Goal: Information Seeking & Learning: Find specific fact

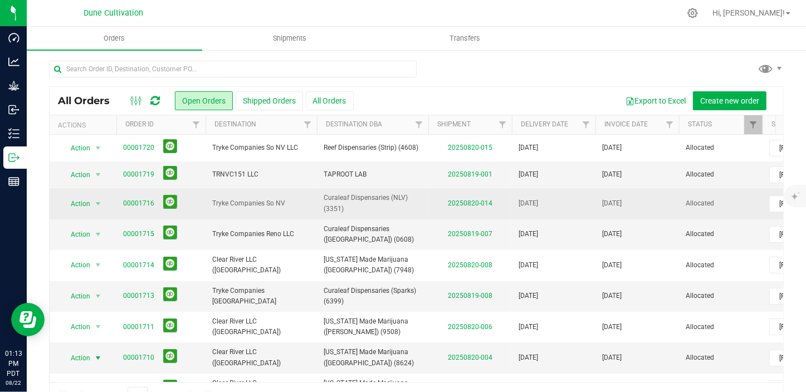
scroll to position [28, 0]
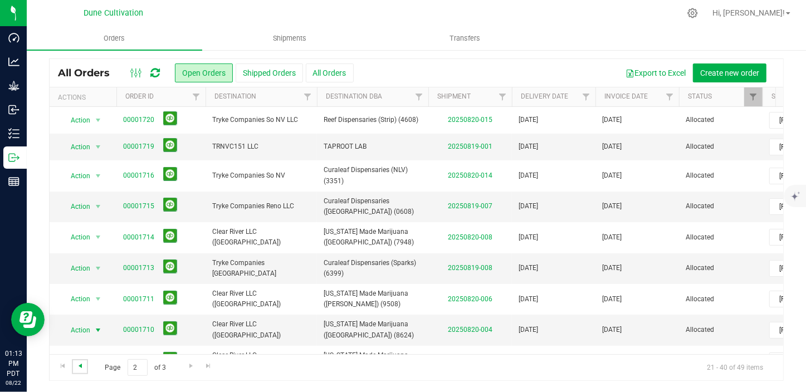
click at [80, 369] on span "Go to the previous page" at bounding box center [80, 366] width 9 height 9
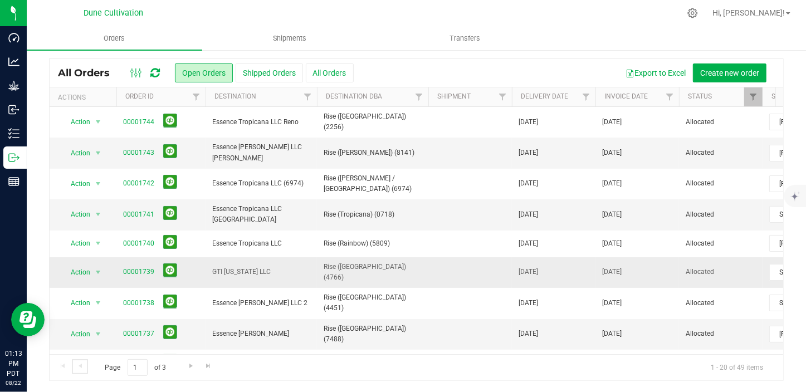
scroll to position [50, 0]
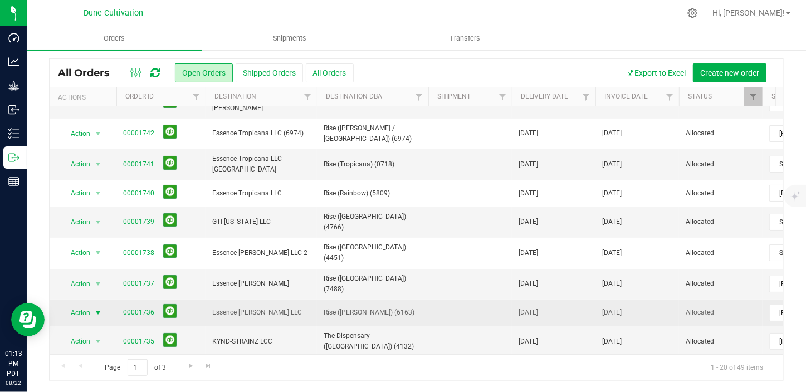
click at [99, 309] on span "select" at bounding box center [98, 313] width 9 height 9
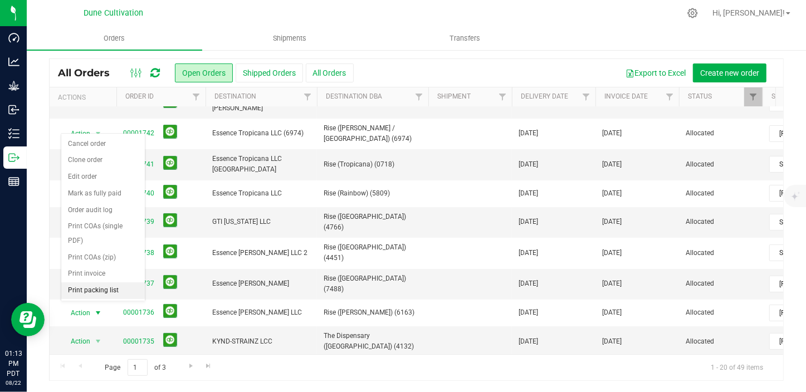
click at [114, 283] on li "Print packing list" at bounding box center [103, 291] width 84 height 17
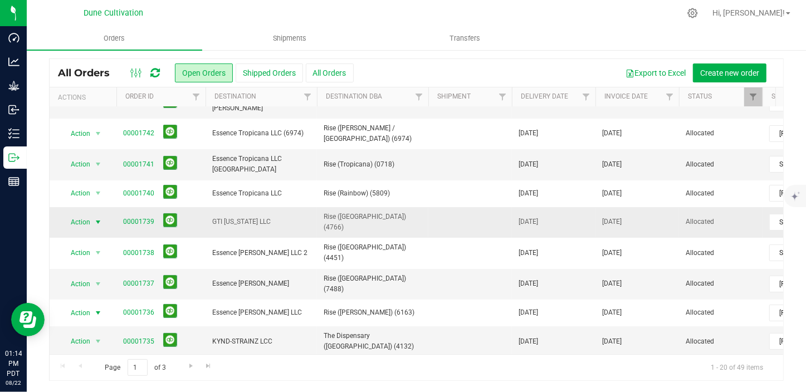
click at [95, 218] on span "select" at bounding box center [98, 222] width 9 height 9
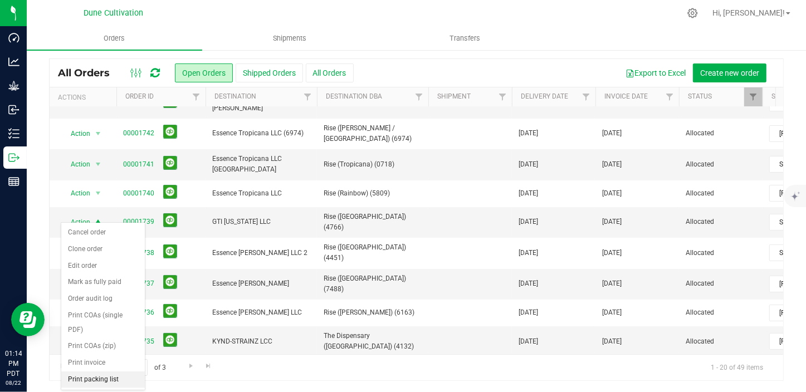
click at [114, 372] on li "Print packing list" at bounding box center [103, 380] width 84 height 17
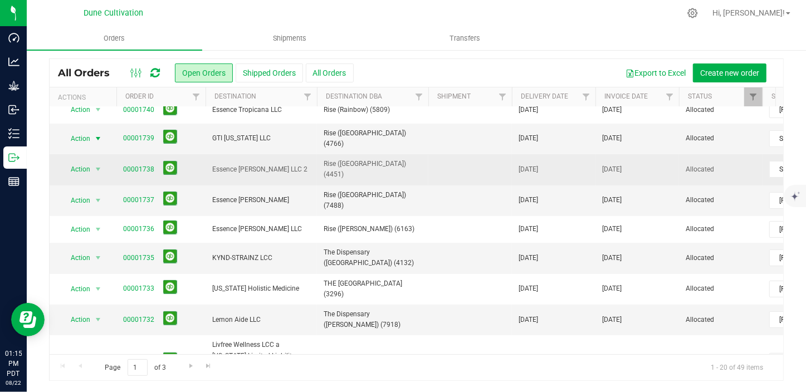
scroll to position [152, 0]
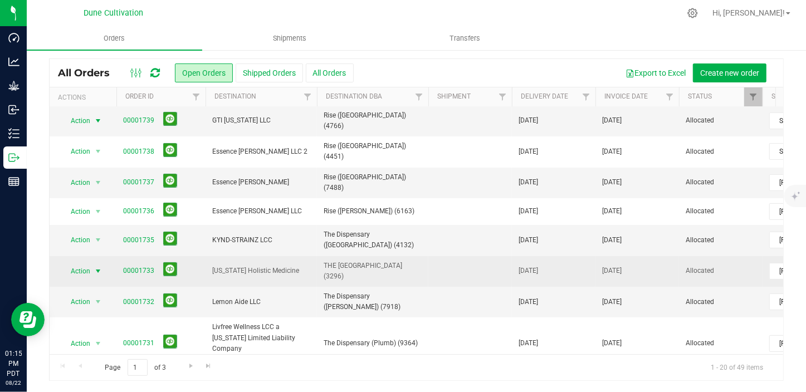
click at [93, 264] on span "select" at bounding box center [98, 272] width 14 height 16
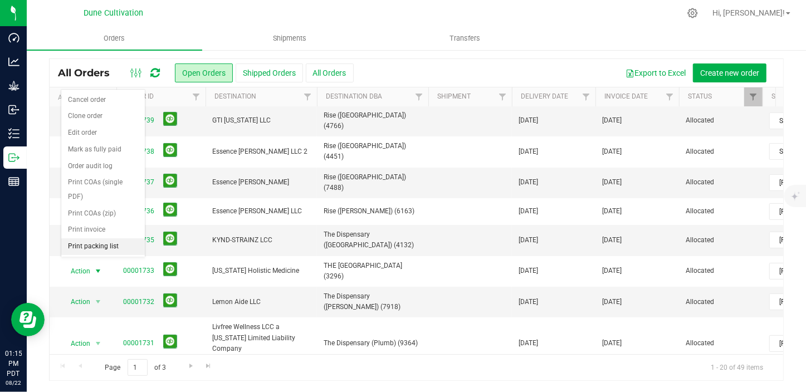
click at [101, 239] on li "Print packing list" at bounding box center [103, 247] width 84 height 17
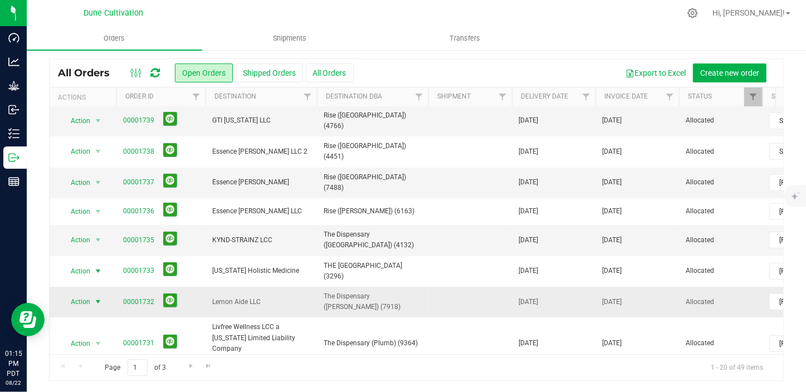
click at [91, 294] on span "select" at bounding box center [98, 302] width 14 height 16
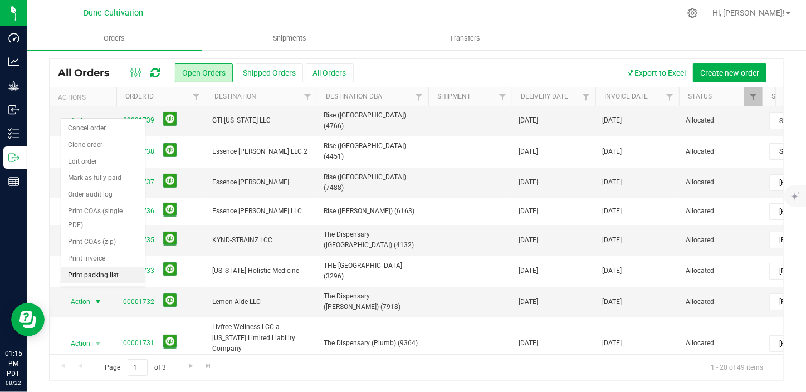
click at [108, 267] on li "Print packing list" at bounding box center [103, 275] width 84 height 17
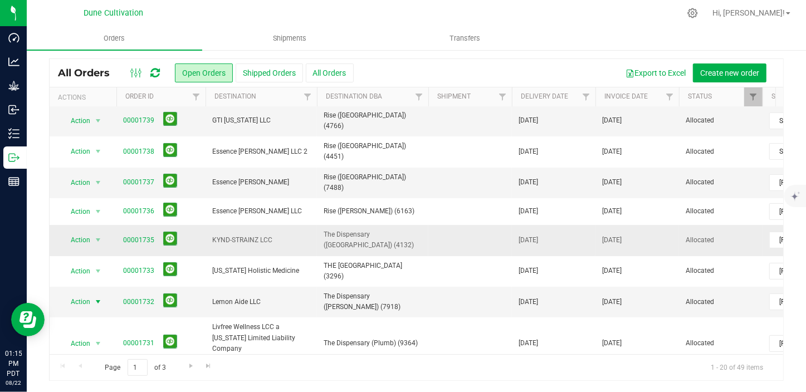
scroll to position [202, 0]
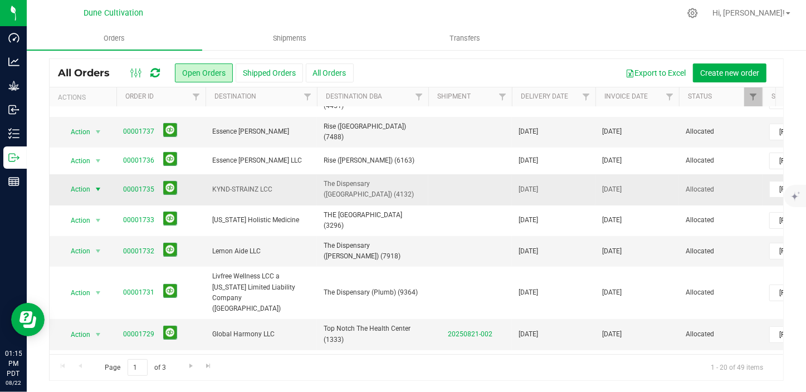
click at [96, 185] on span "select" at bounding box center [98, 189] width 9 height 9
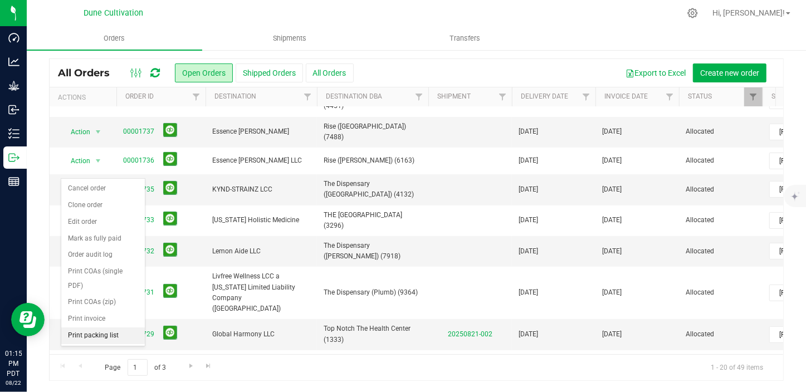
click at [103, 328] on li "Print packing list" at bounding box center [103, 336] width 84 height 17
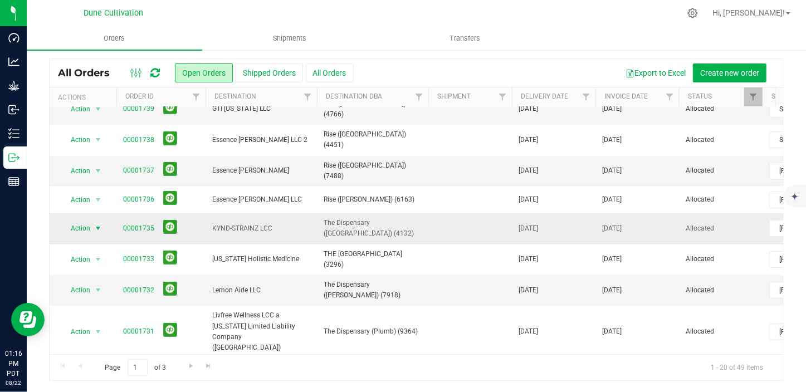
scroll to position [152, 0]
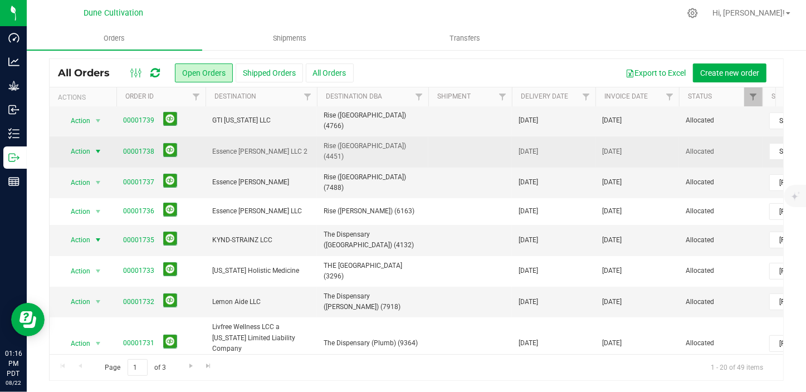
click at [101, 147] on span "select" at bounding box center [98, 151] width 9 height 9
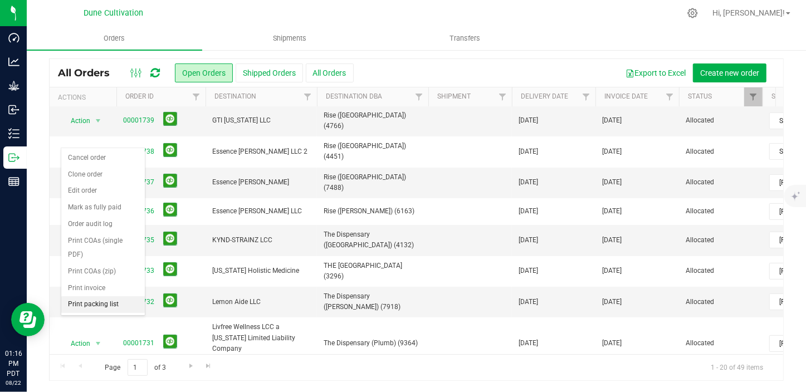
click at [113, 296] on li "Print packing list" at bounding box center [103, 304] width 84 height 17
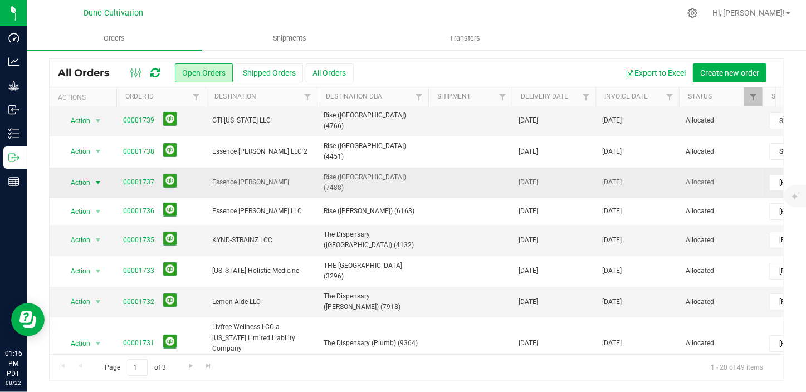
click at [98, 178] on span "select" at bounding box center [98, 182] width 9 height 9
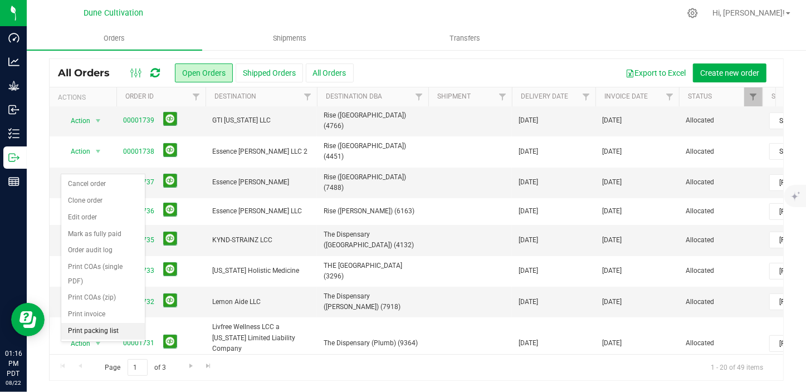
click at [110, 323] on li "Print packing list" at bounding box center [103, 331] width 84 height 17
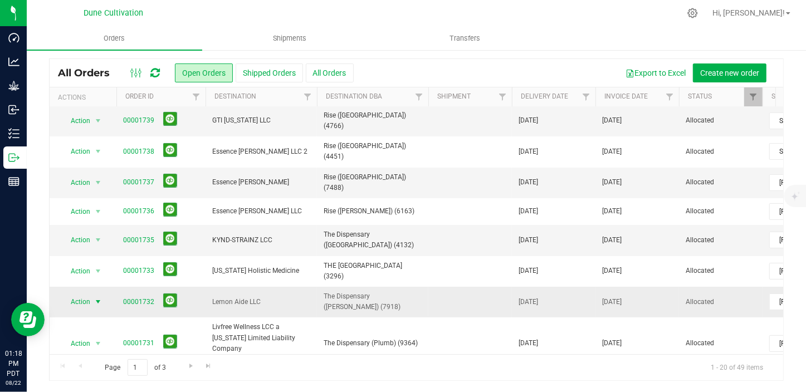
click at [96, 298] on span "select" at bounding box center [98, 302] width 9 height 9
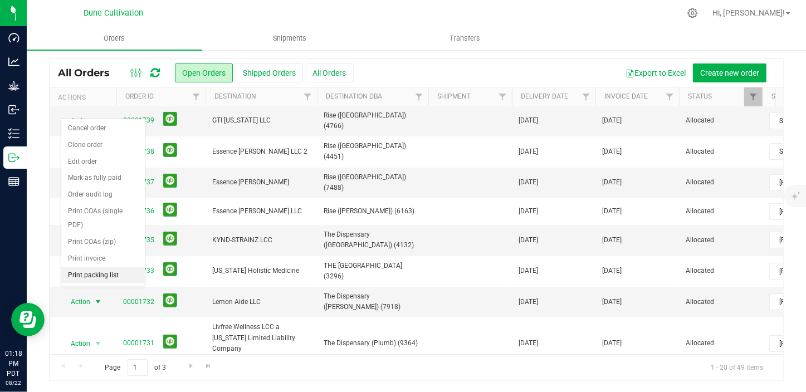
click at [100, 267] on li "Print packing list" at bounding box center [103, 275] width 84 height 17
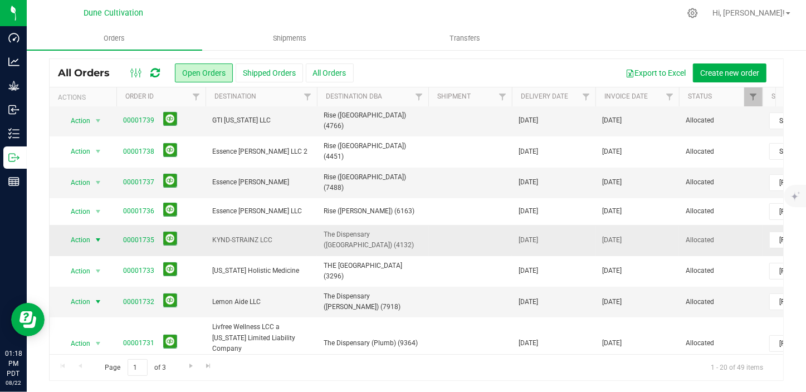
click at [98, 236] on span "select" at bounding box center [98, 240] width 9 height 9
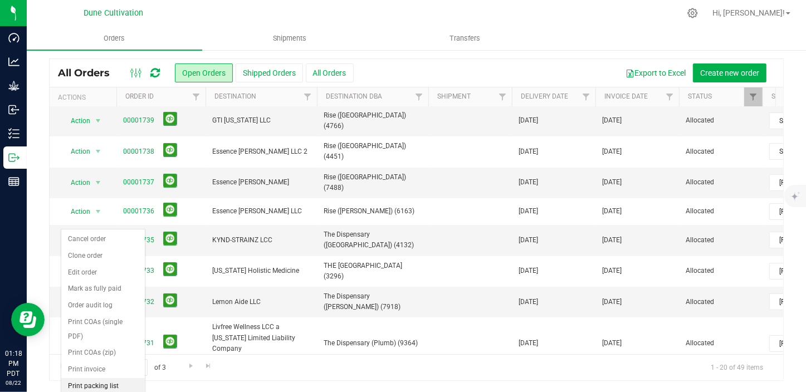
click at [101, 378] on li "Print packing list" at bounding box center [103, 386] width 84 height 17
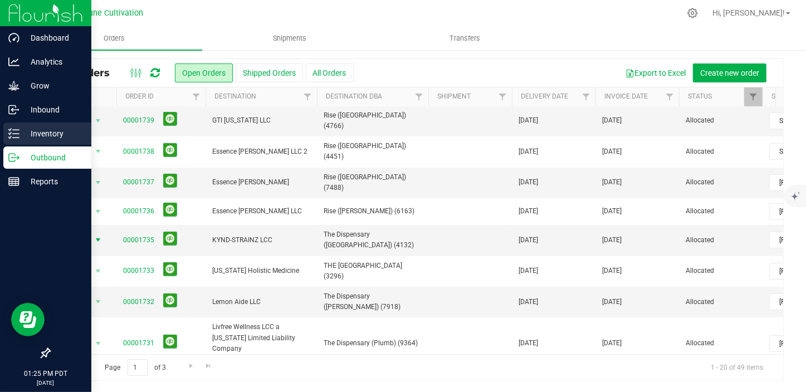
click at [25, 134] on p "Inventory" at bounding box center [53, 133] width 67 height 13
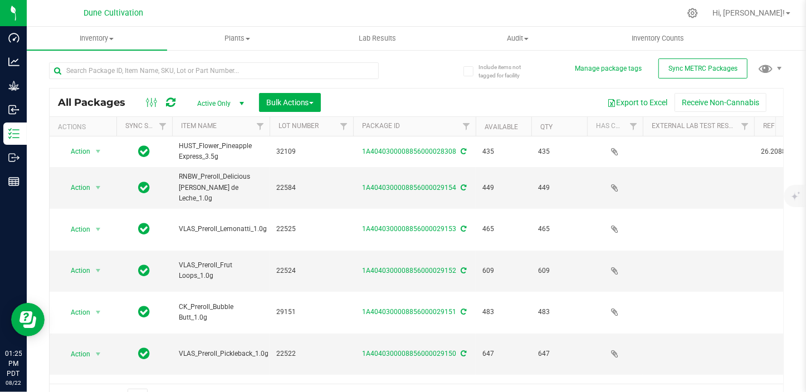
click at [212, 101] on span "Active Only" at bounding box center [218, 104] width 61 height 16
click at [214, 170] on li "All" at bounding box center [218, 171] width 60 height 17
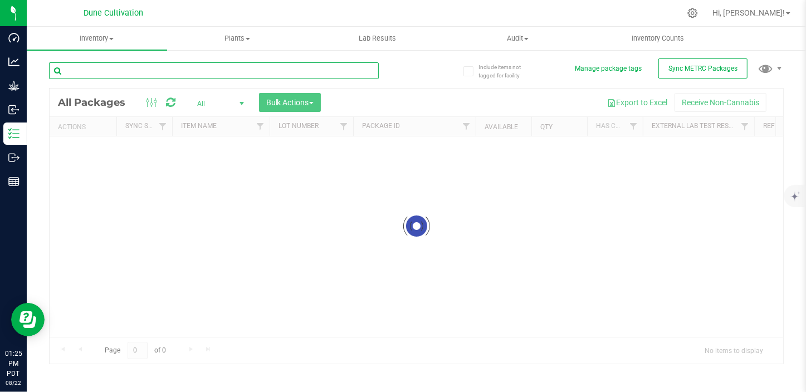
click at [134, 74] on input "text" at bounding box center [214, 70] width 330 height 17
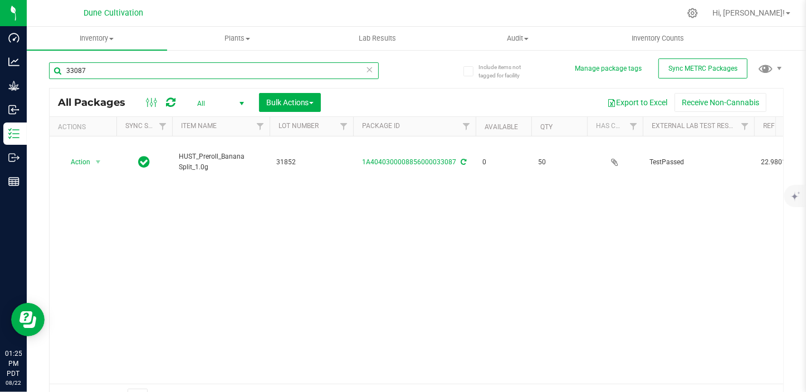
type input "33087"
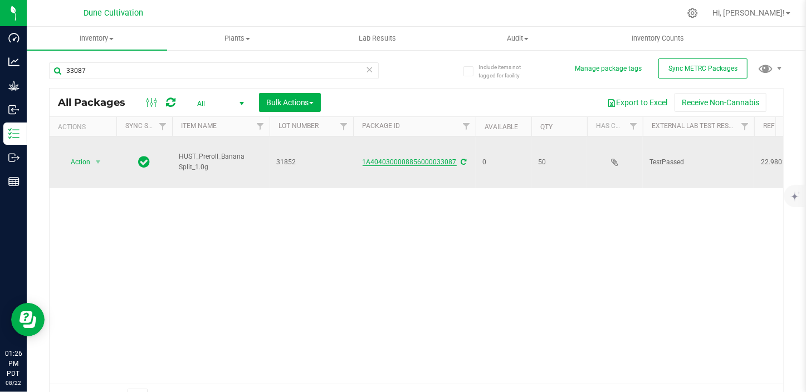
click at [422, 158] on link "1A4040300008856000033087" at bounding box center [410, 162] width 94 height 8
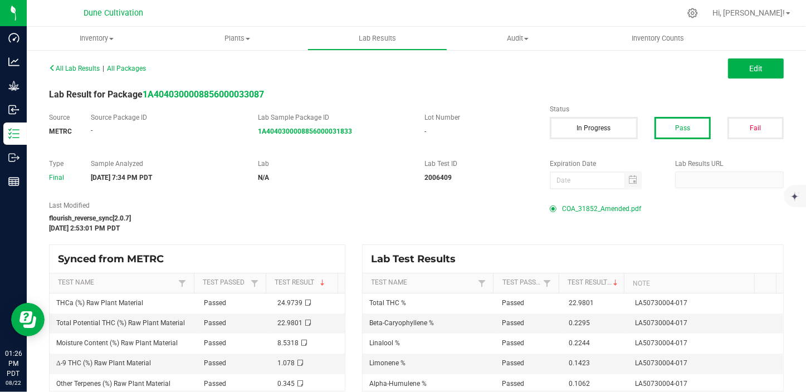
click at [585, 210] on span "COA_31852_Amended.pdf" at bounding box center [601, 209] width 79 height 17
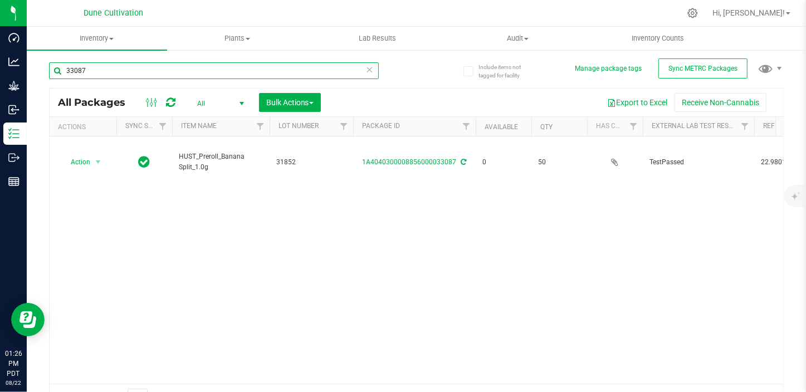
click at [178, 74] on input "33087" at bounding box center [214, 70] width 330 height 17
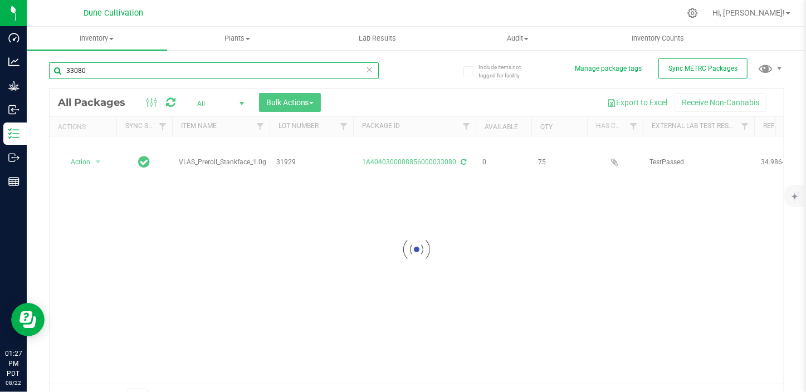
type input "33080"
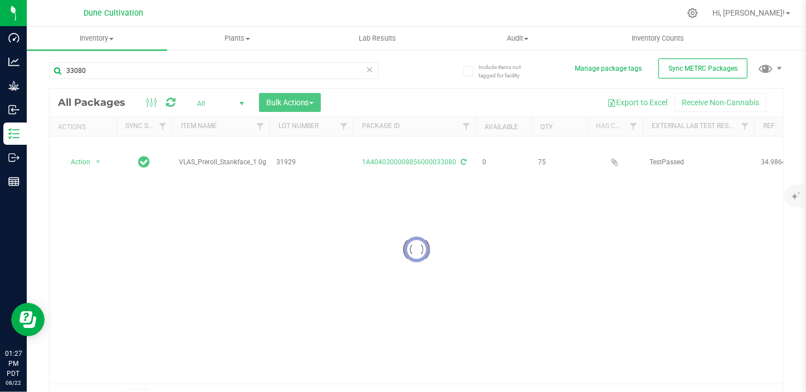
click at [392, 150] on div at bounding box center [417, 250] width 734 height 322
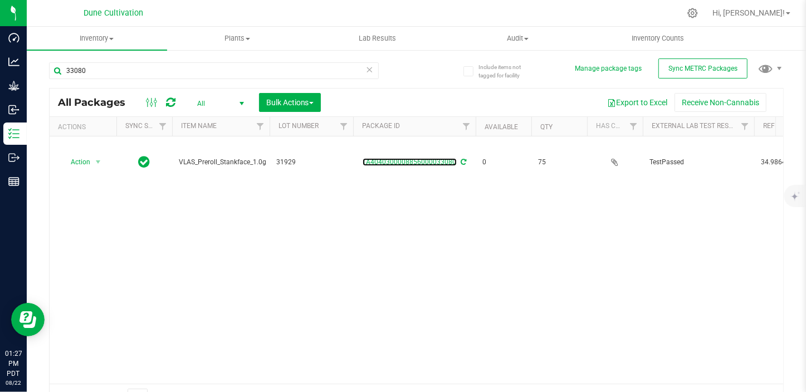
click at [392, 158] on link "1A4040300008856000033080" at bounding box center [410, 162] width 94 height 8
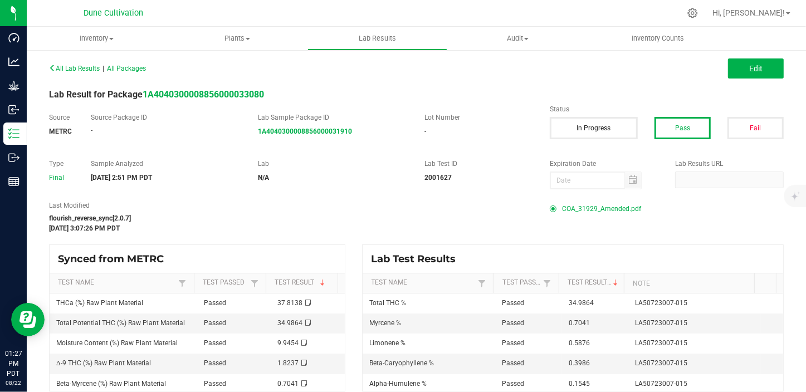
click at [604, 212] on span "COA_31929_Amended.pdf" at bounding box center [601, 209] width 79 height 17
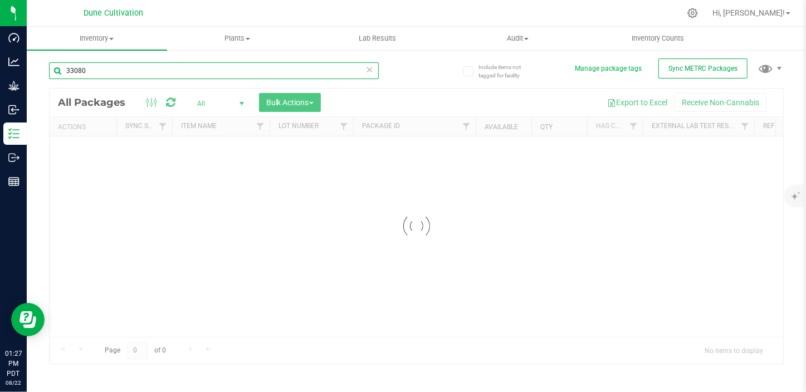
click at [136, 66] on input "33080" at bounding box center [214, 70] width 330 height 17
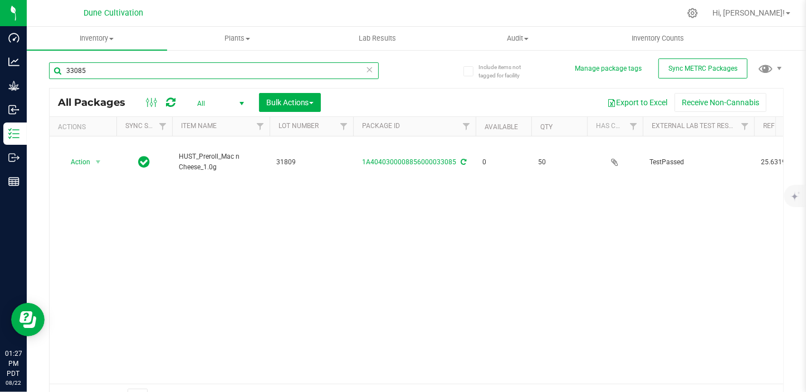
type input "33085"
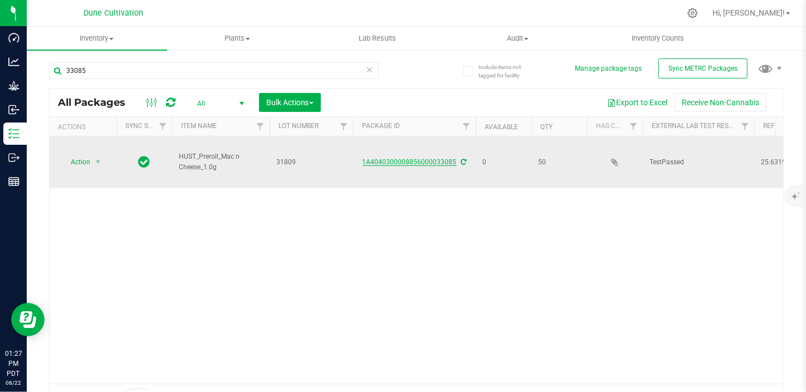
click at [407, 158] on link "1A4040300008856000033085" at bounding box center [410, 162] width 94 height 8
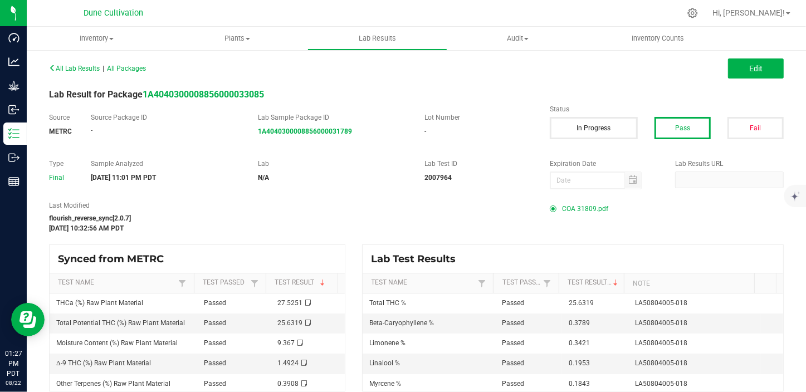
click at [581, 212] on span "COA 31809.pdf" at bounding box center [585, 209] width 46 height 17
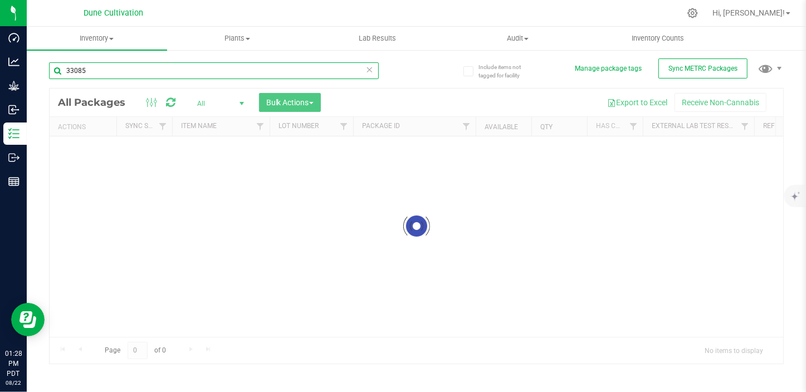
click at [163, 74] on input "33085" at bounding box center [214, 70] width 330 height 17
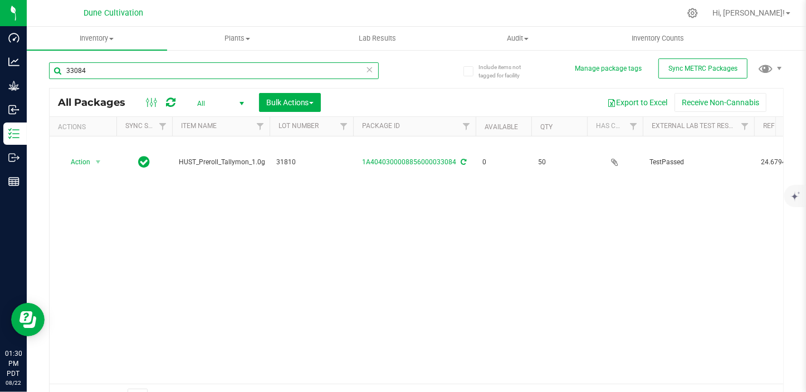
type input "33084"
